Goal: Task Accomplishment & Management: Use online tool/utility

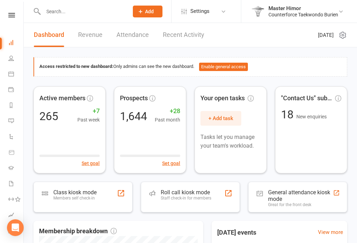
click at [107, 198] on div "Class kiosk mode Members self check-in" at bounding box center [82, 197] width 99 height 31
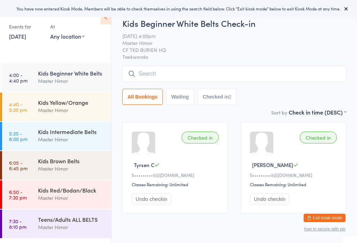
click at [268, 38] on span "[DATE] 4:00pm" at bounding box center [228, 35] width 213 height 7
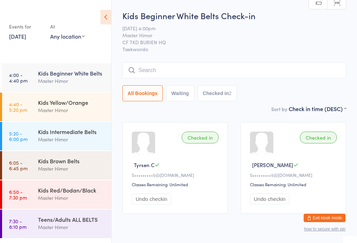
click at [188, 74] on input "search" at bounding box center [234, 70] width 224 height 16
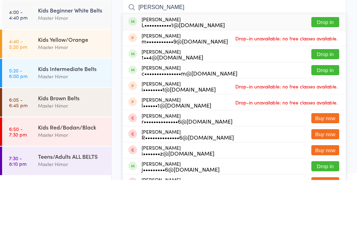
type input "[PERSON_NAME]"
click at [219, 77] on div "[PERSON_NAME] L•••••••••••1@[DOMAIN_NAME] Drop in" at bounding box center [234, 85] width 223 height 16
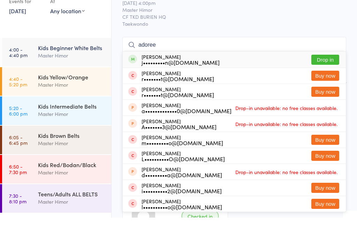
type input "adoree"
click at [323, 80] on button "Drop in" at bounding box center [325, 85] width 28 height 10
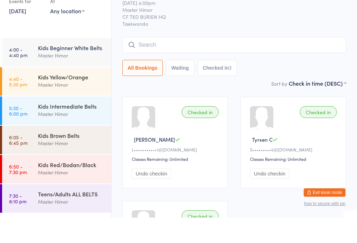
scroll to position [25, 0]
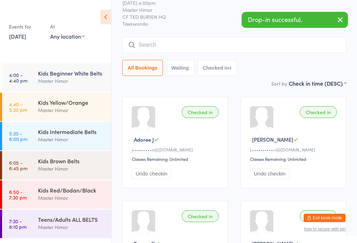
click at [252, 42] on input "search" at bounding box center [234, 45] width 224 height 16
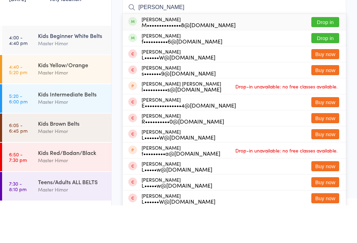
type input "Luis"
click at [329, 55] on button "Drop in" at bounding box center [325, 60] width 28 height 10
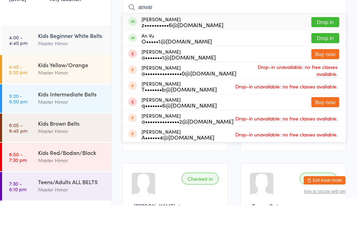
type input "anvar"
click at [318, 55] on button "Drop in" at bounding box center [325, 60] width 28 height 10
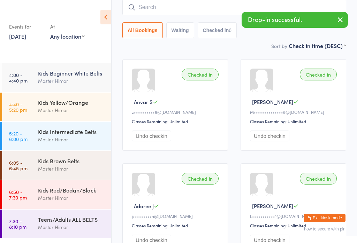
click at [175, 11] on input "search" at bounding box center [234, 7] width 224 height 16
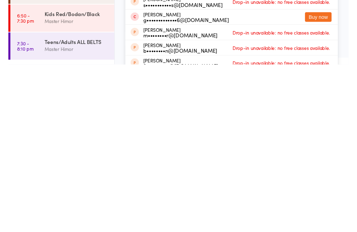
scroll to position [0, 0]
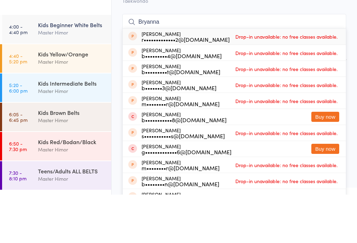
click at [191, 62] on input "Bryanna" at bounding box center [234, 70] width 224 height 16
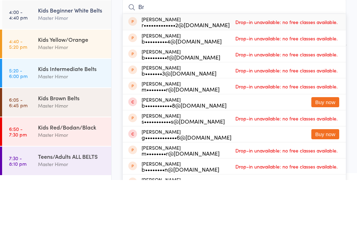
type input "B"
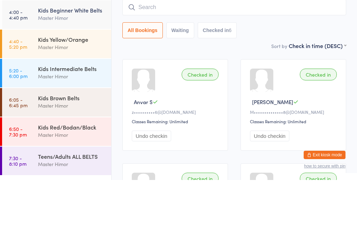
click at [222, 62] on input "search" at bounding box center [234, 70] width 224 height 16
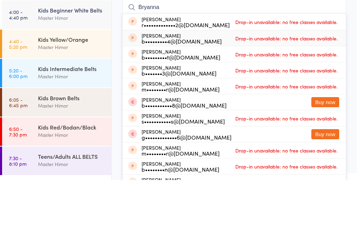
type input "Bryanna"
click at [345, 93] on div "Brianna Bare b•••••••••4@gmail.com Drop-in unavailable: no free classes availab…" at bounding box center [234, 101] width 223 height 16
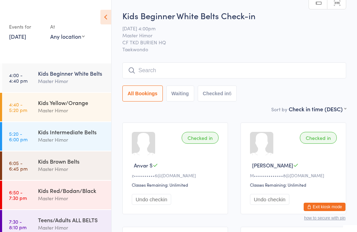
click at [166, 63] on input "search" at bounding box center [234, 70] width 224 height 16
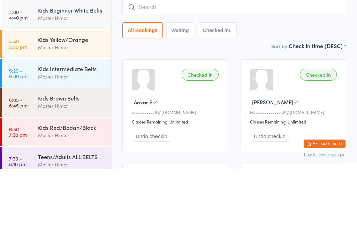
click at [57, 106] on div "Master Himor" at bounding box center [71, 110] width 67 height 8
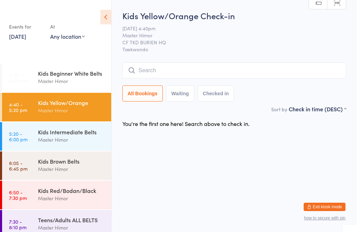
click at [175, 68] on input "search" at bounding box center [234, 70] width 224 height 16
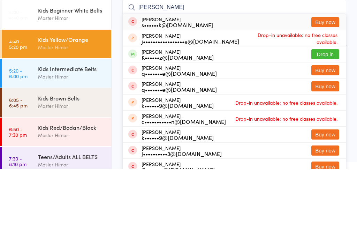
type input "Charlie"
click at [183, 117] on div "K••••••z@gmail.com" at bounding box center [177, 120] width 72 height 6
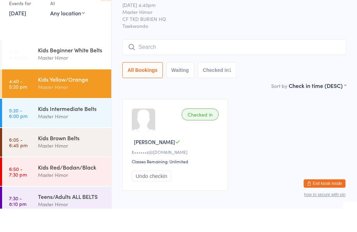
click at [41, 99] on div "Kids Yellow/Orange" at bounding box center [71, 103] width 67 height 8
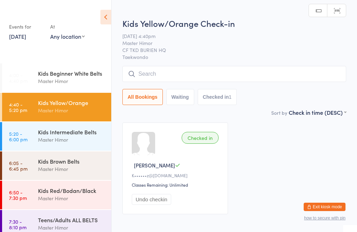
click at [245, 72] on input "search" at bounding box center [234, 74] width 224 height 16
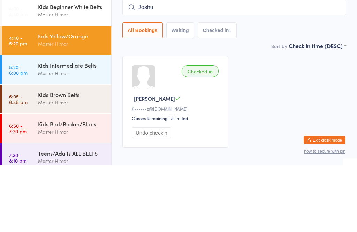
type input "Joshua"
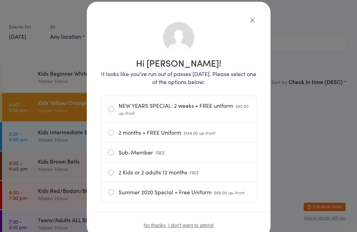
scroll to position [37, 0]
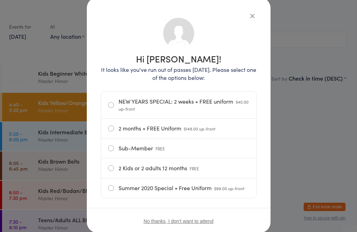
click at [251, 14] on icon "button" at bounding box center [252, 16] width 8 height 8
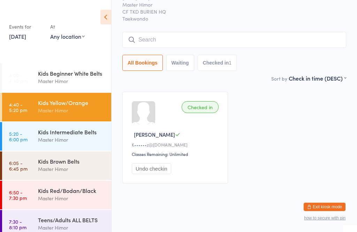
click at [194, 32] on input "search" at bounding box center [234, 40] width 224 height 16
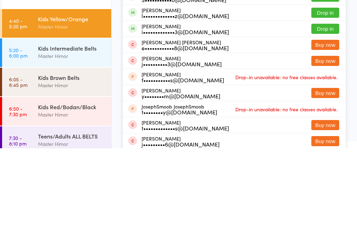
type input "Joshua"
click at [326, 91] on button "Drop in" at bounding box center [325, 96] width 28 height 10
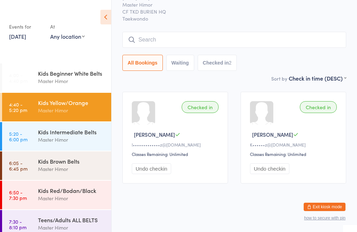
click at [184, 34] on input "search" at bounding box center [234, 40] width 224 height 16
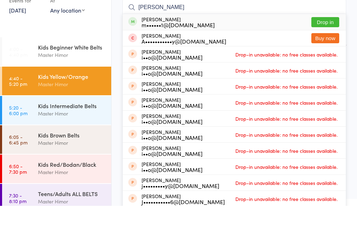
type input "Joey"
click at [326, 43] on button "Drop in" at bounding box center [325, 48] width 28 height 10
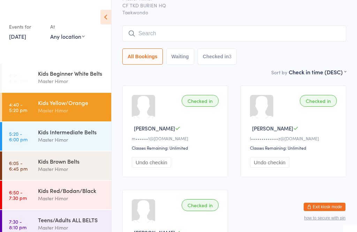
click at [176, 39] on input "search" at bounding box center [234, 33] width 224 height 16
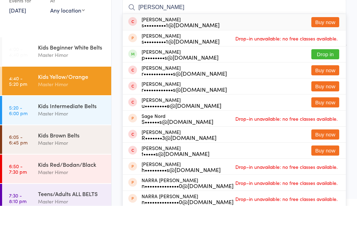
type input "Nora"
click at [326, 75] on button "Drop in" at bounding box center [325, 80] width 28 height 10
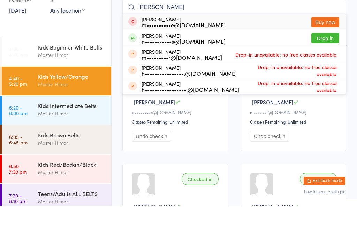
type input "ryker"
click at [323, 59] on button "Drop in" at bounding box center [325, 64] width 28 height 10
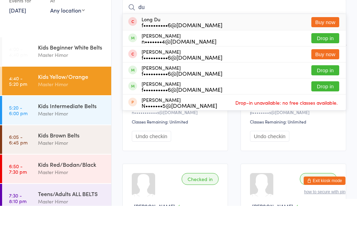
type input "du"
click at [326, 59] on button "Drop in" at bounding box center [325, 64] width 28 height 10
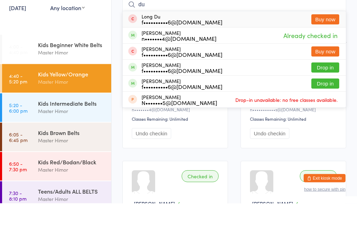
type input "du"
click at [324, 91] on button "Drop in" at bounding box center [325, 96] width 28 height 10
type input "du"
click at [318, 107] on button "Drop in" at bounding box center [325, 112] width 28 height 10
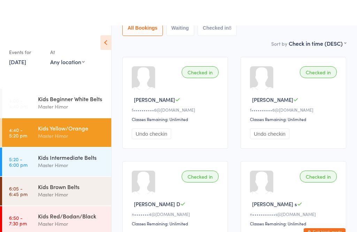
scroll to position [15, 0]
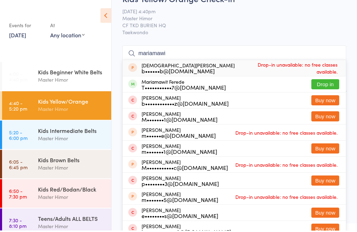
type input "mariamawi"
click at [325, 85] on button "Drop in" at bounding box center [325, 86] width 28 height 10
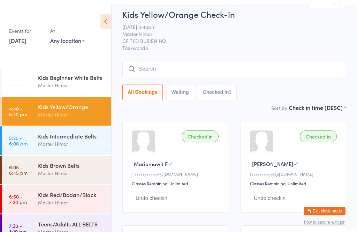
scroll to position [0, 0]
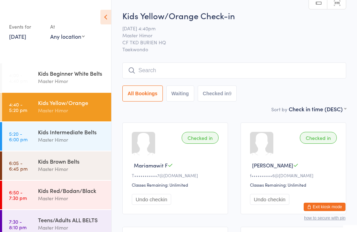
click at [242, 76] on input "search" at bounding box center [234, 70] width 224 height 16
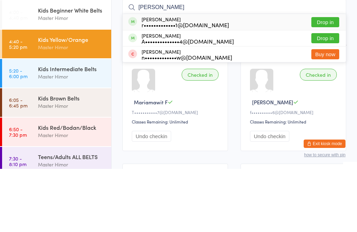
type input "Rishik"
click at [322, 80] on button "Drop in" at bounding box center [325, 85] width 28 height 10
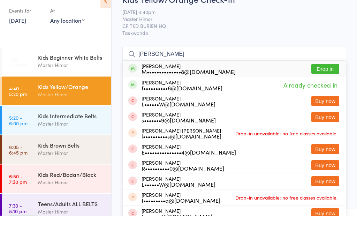
type input "luis"
click at [329, 80] on button "Drop in" at bounding box center [325, 85] width 28 height 10
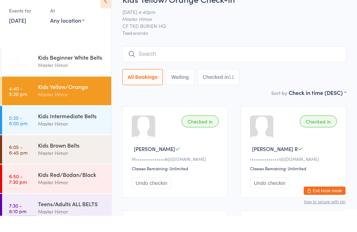
click at [127, 105] on div "Sort by Check in time (DESC) First name (ASC) First name (DESC) Last name (ASC)…" at bounding box center [234, 109] width 224 height 8
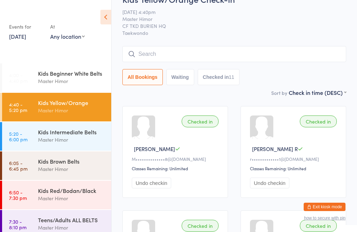
click at [79, 132] on div "Kids Intermediate Belts" at bounding box center [71, 132] width 67 height 8
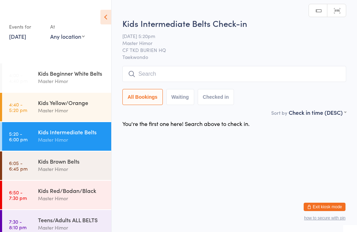
click at [212, 71] on input "search" at bounding box center [234, 74] width 224 height 16
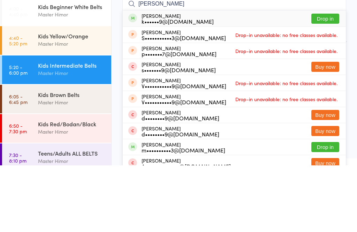
type input "Victor doaz"
click at [329, 80] on button "Drop in" at bounding box center [325, 85] width 28 height 10
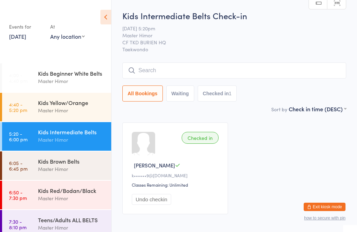
click at [209, 64] on input "search" at bounding box center [234, 70] width 224 height 16
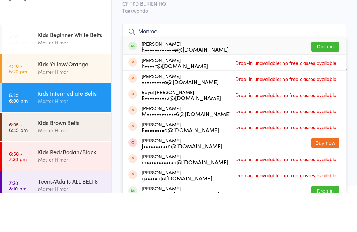
type input "Monroe"
click at [327, 80] on button "Drop in" at bounding box center [325, 85] width 28 height 10
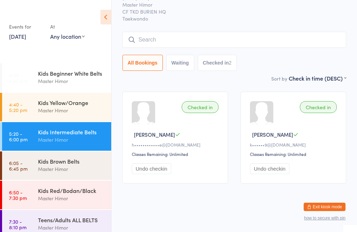
click at [291, 34] on input "search" at bounding box center [234, 40] width 224 height 16
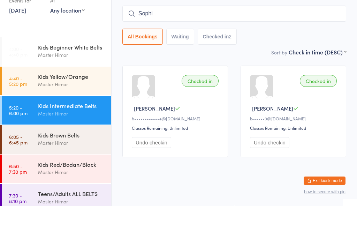
type input "Sophia"
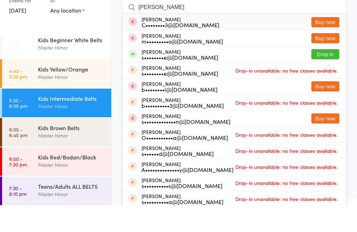
scroll to position [7, 0]
click at [54, 85] on div "Kids Yellow/Orange Master Himor" at bounding box center [74, 99] width 73 height 28
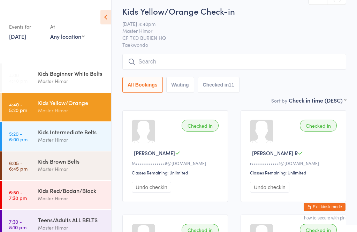
scroll to position [12, 0]
click at [37, 167] on link "6:05 - 6:45 pm Kids Brown Belts Master Himor" at bounding box center [56, 165] width 109 height 29
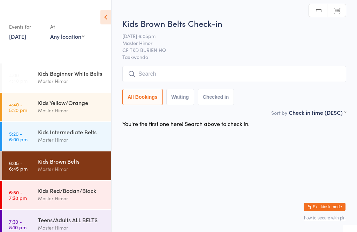
click at [160, 76] on input "search" at bounding box center [234, 74] width 224 height 16
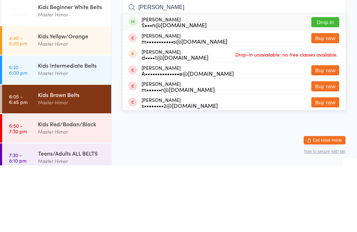
type input "Finn"
click at [322, 84] on button "Drop in" at bounding box center [325, 89] width 28 height 10
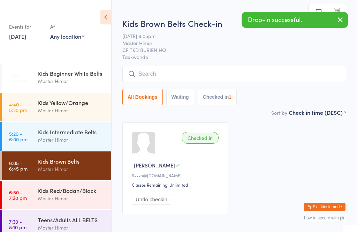
click at [28, 135] on link "5:20 - 6:00 pm Kids Intermediate Belts Master Himor" at bounding box center [56, 136] width 109 height 29
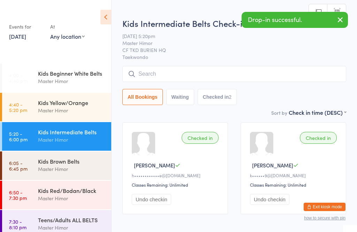
click at [316, 72] on input "search" at bounding box center [234, 74] width 224 height 16
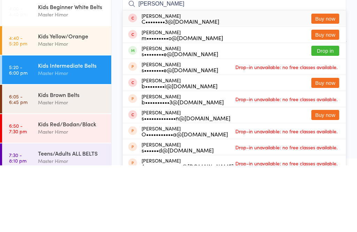
type input "Sophia"
click at [295, 77] on div "Sophia Vu C••••••••3@yahoo.com Buy now" at bounding box center [234, 85] width 223 height 16
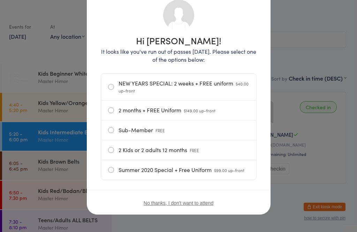
scroll to position [57, 0]
click at [148, 205] on button "No thanks, I don't want to attend" at bounding box center [179, 203] width 70 height 6
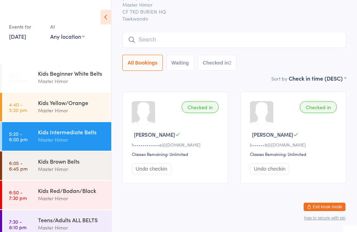
click at [266, 33] on input "search" at bounding box center [234, 40] width 224 height 16
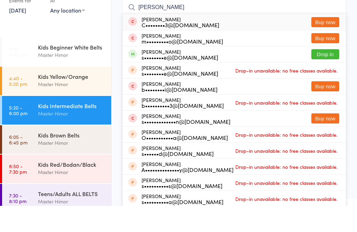
type input "Sophia"
click at [294, 40] on div "Sophia Vu C••••••••3@yahoo.com Buy now" at bounding box center [234, 48] width 223 height 16
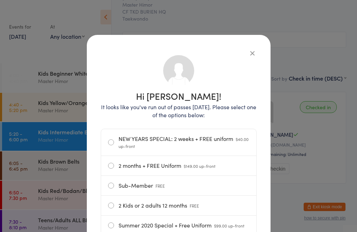
scroll to position [0, 0]
click at [248, 54] on icon "button" at bounding box center [252, 53] width 8 height 8
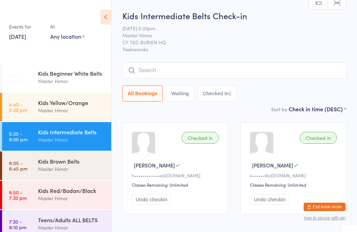
click at [235, 64] on input "search" at bounding box center [234, 70] width 224 height 16
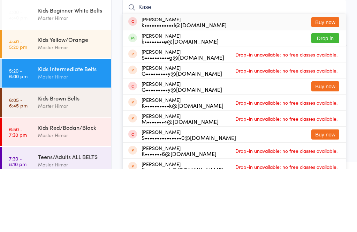
type input "Kase"
click at [324, 96] on button "Drop in" at bounding box center [325, 101] width 28 height 10
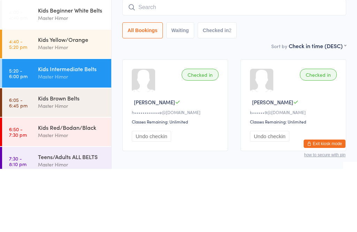
scroll to position [37, 0]
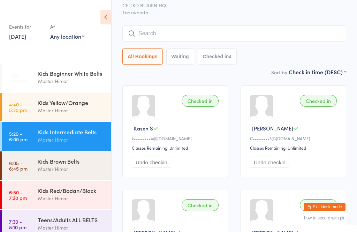
click at [249, 26] on input "search" at bounding box center [234, 33] width 224 height 16
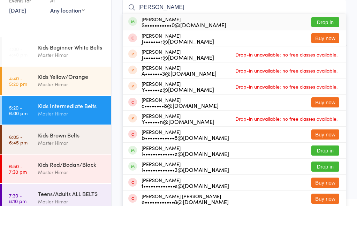
type input "Joshua parker"
click at [254, 40] on div "Joshua Parker S•••••••••••0@gmail.com Drop in" at bounding box center [234, 48] width 223 height 16
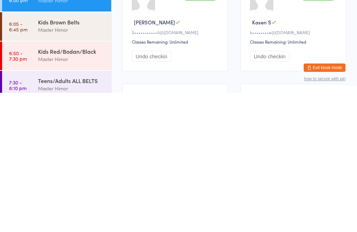
scroll to position [0, 0]
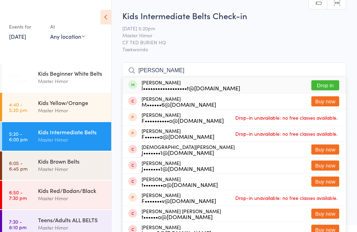
type input "Frances"
click at [330, 87] on button "Drop in" at bounding box center [325, 85] width 28 height 10
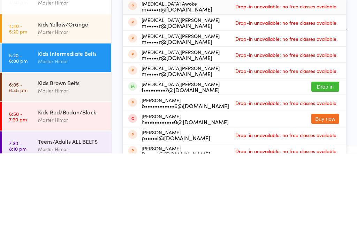
type input "amen"
click at [324, 160] on button "Drop in" at bounding box center [325, 165] width 28 height 10
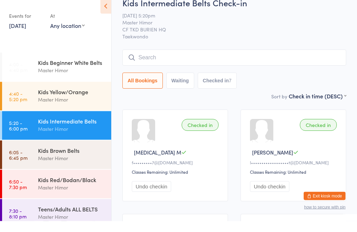
scroll to position [13, 0]
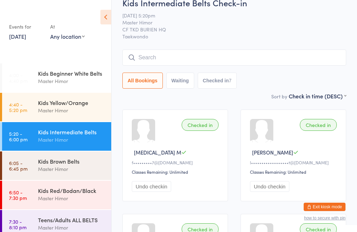
click at [261, 55] on input "search" at bounding box center [234, 57] width 224 height 16
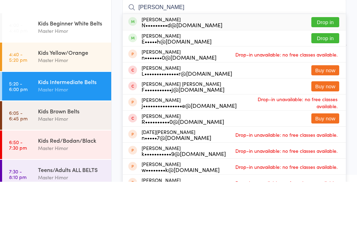
type input "Lucas"
click at [324, 83] on button "Drop in" at bounding box center [325, 88] width 28 height 10
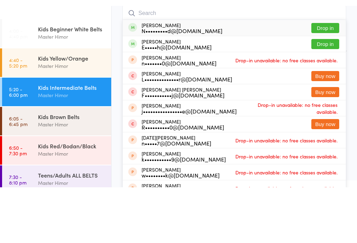
scroll to position [63, 0]
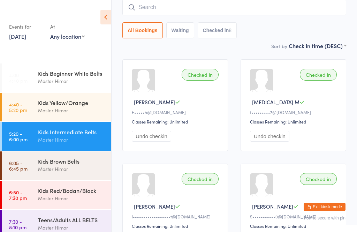
click at [274, 10] on input "search" at bounding box center [234, 7] width 224 height 16
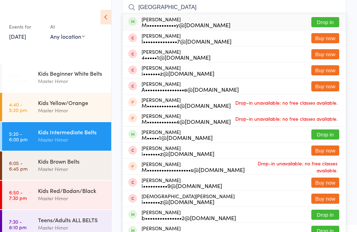
type input "Florence"
click at [234, 27] on div "Florence Garvey-Caruso M••••••••••••y@gmail.com Drop in" at bounding box center [234, 22] width 223 height 16
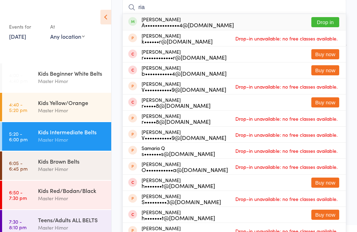
type input "ria"
click at [325, 24] on button "Drop in" at bounding box center [325, 22] width 28 height 10
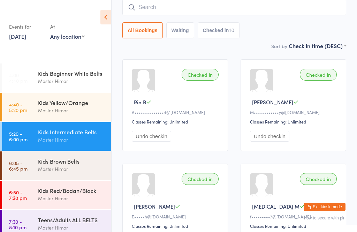
click at [261, 12] on input "search" at bounding box center [234, 7] width 224 height 16
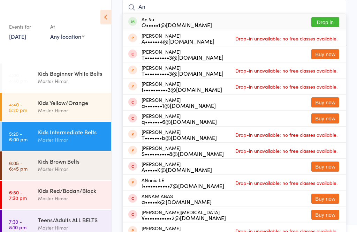
type input "An"
click at [332, 22] on button "Drop in" at bounding box center [325, 22] width 28 height 10
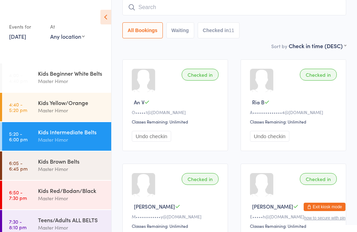
click at [323, 7] on input "search" at bounding box center [234, 7] width 224 height 16
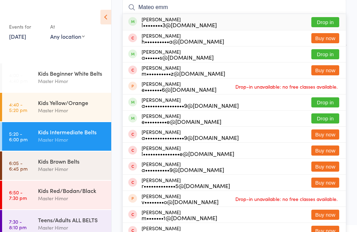
type input "Mateo emm"
click at [332, 22] on button "Drop in" at bounding box center [325, 22] width 28 height 10
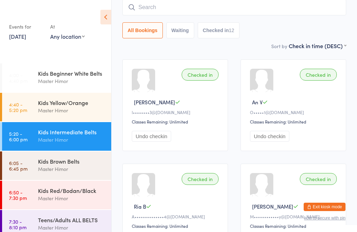
click at [103, 62] on aside "Events for 15 Sep, 2025 15 Sep, 2025 September 2025 Sun Mon Tue Wed Thu Fri Sat…" at bounding box center [55, 116] width 111 height 232
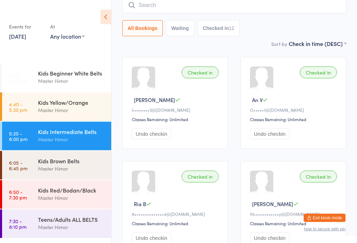
scroll to position [65, 0]
click at [48, 160] on div "Kids Brown Belts" at bounding box center [71, 161] width 67 height 8
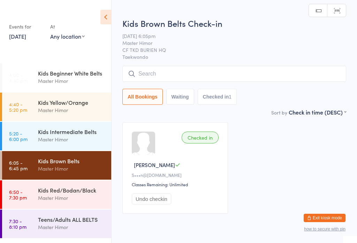
click at [228, 69] on input "search" at bounding box center [234, 74] width 224 height 16
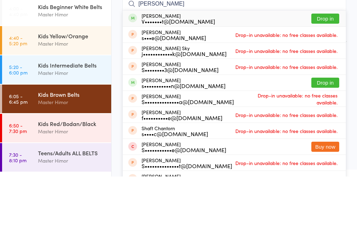
type input "Shane"
click at [324, 80] on button "Drop in" at bounding box center [325, 85] width 28 height 10
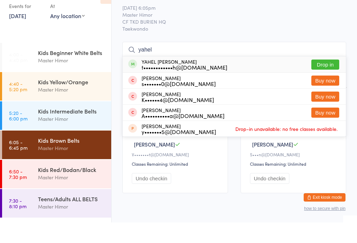
type input "yahel"
click at [323, 80] on button "Drop in" at bounding box center [325, 85] width 28 height 10
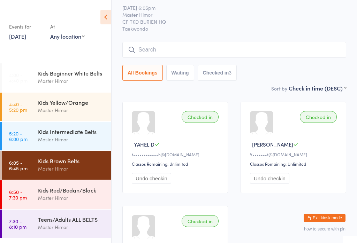
click at [67, 129] on div "Kids Intermediate Belts" at bounding box center [71, 132] width 67 height 8
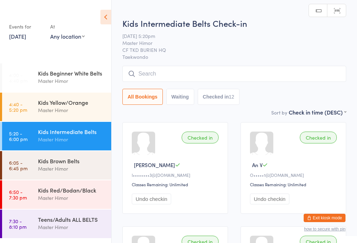
click at [193, 73] on input "search" at bounding box center [234, 74] width 224 height 16
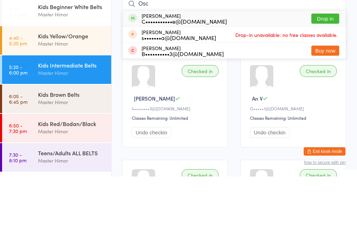
type input "Osc"
click at [321, 80] on button "Drop in" at bounding box center [325, 85] width 28 height 10
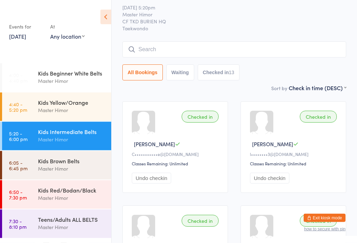
scroll to position [25, 0]
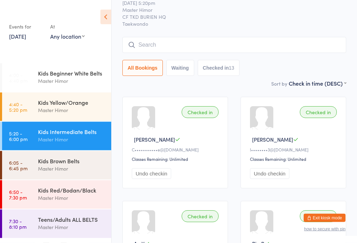
click at [178, 43] on input "search" at bounding box center [234, 45] width 224 height 16
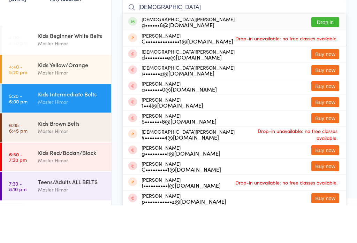
type input "Cristiano"
click at [327, 55] on button "Drop in" at bounding box center [325, 60] width 28 height 10
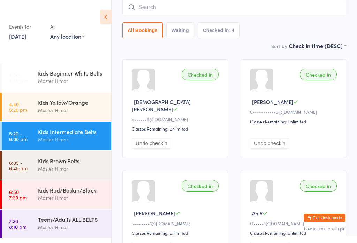
click at [65, 168] on div "Master Himor" at bounding box center [71, 169] width 67 height 8
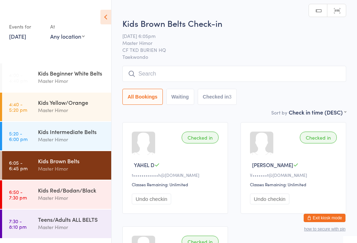
click at [188, 75] on input "search" at bounding box center [234, 74] width 224 height 16
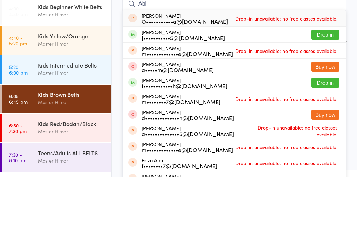
type input "Abi"
click at [325, 144] on button "Drop in" at bounding box center [325, 149] width 28 height 10
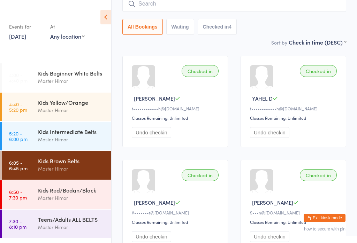
click at [237, 10] on input "search" at bounding box center [234, 4] width 224 height 16
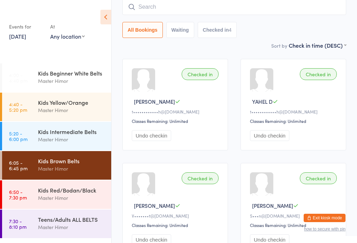
scroll to position [63, 0]
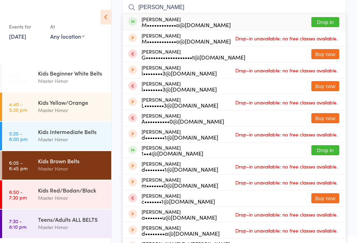
type input "Delina"
click at [332, 22] on button "Drop in" at bounding box center [325, 22] width 28 height 10
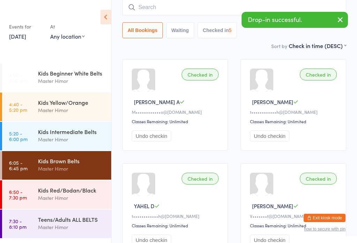
click at [216, 8] on input "search" at bounding box center [234, 7] width 224 height 16
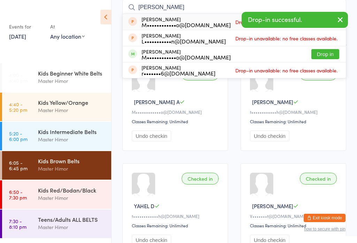
type input "Ruth"
click at [330, 57] on button "Drop in" at bounding box center [325, 54] width 28 height 10
